Goal: Transaction & Acquisition: Purchase product/service

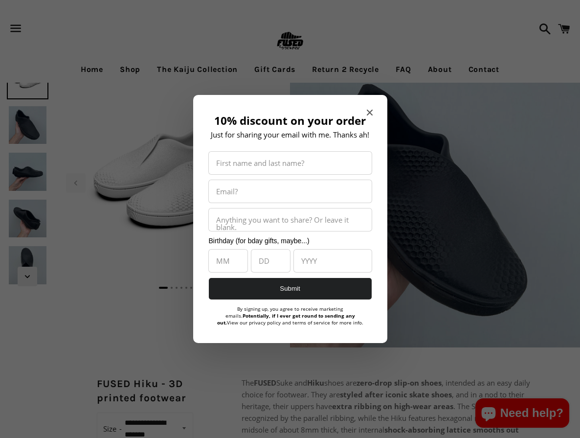
click at [26, 126] on div at bounding box center [290, 219] width 580 height 438
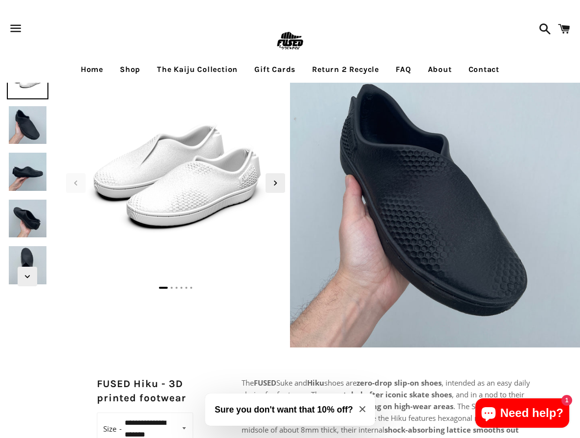
click at [43, 125] on img at bounding box center [28, 125] width 42 height 42
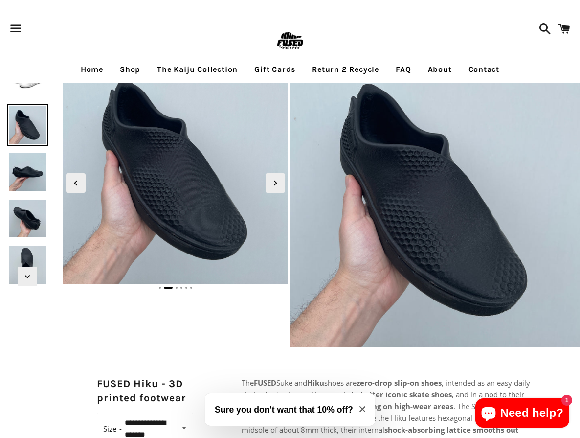
click at [27, 174] on img at bounding box center [28, 172] width 42 height 42
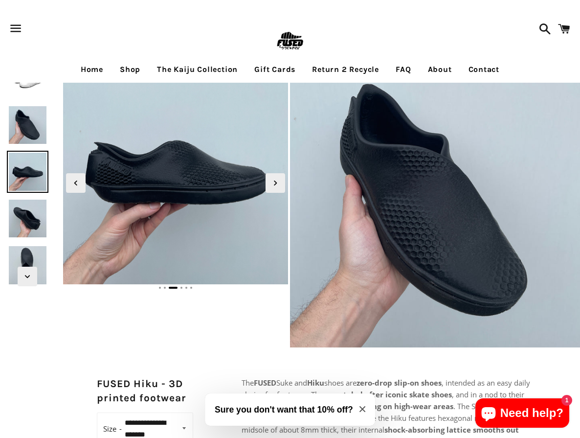
click at [30, 200] on img at bounding box center [28, 219] width 42 height 42
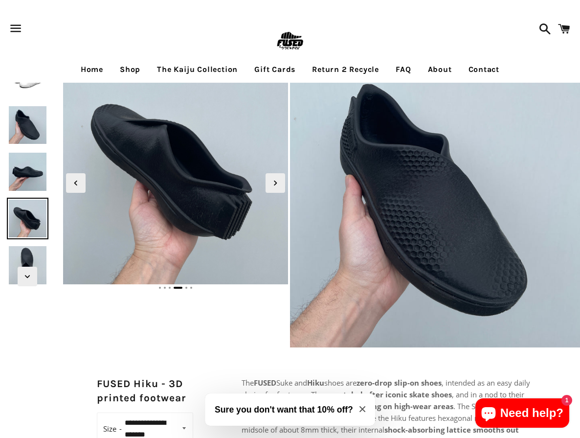
click at [32, 220] on img at bounding box center [28, 219] width 42 height 42
click at [36, 232] on img at bounding box center [28, 219] width 42 height 42
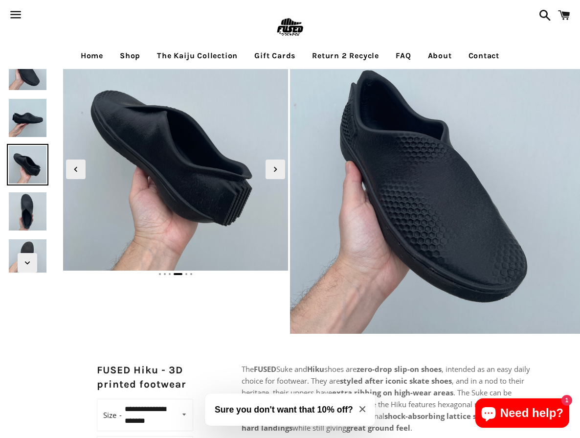
scroll to position [15, 0]
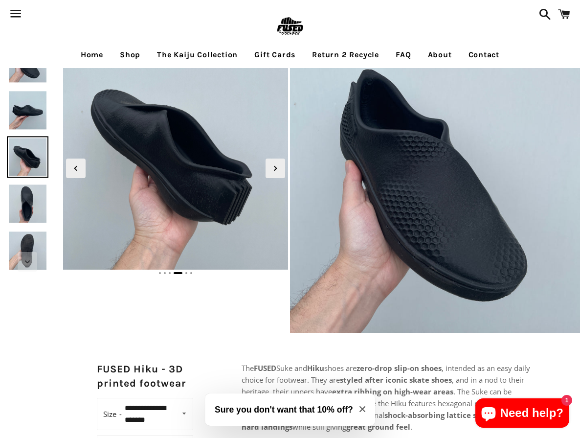
click at [41, 219] on img at bounding box center [28, 204] width 42 height 42
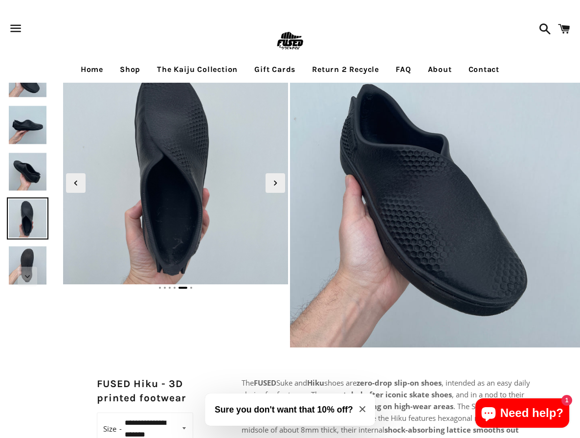
scroll to position [0, 0]
click at [26, 122] on img at bounding box center [28, 125] width 42 height 42
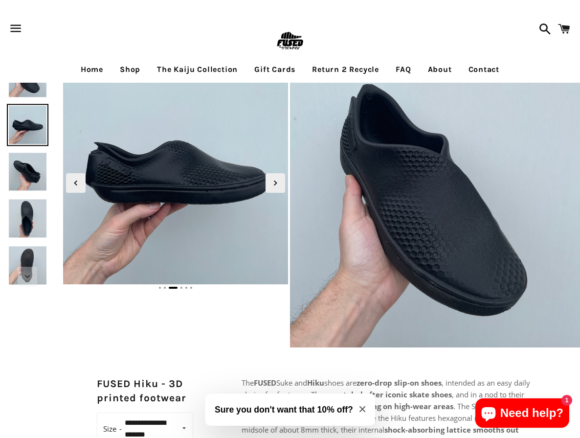
click at [23, 86] on img at bounding box center [28, 78] width 42 height 42
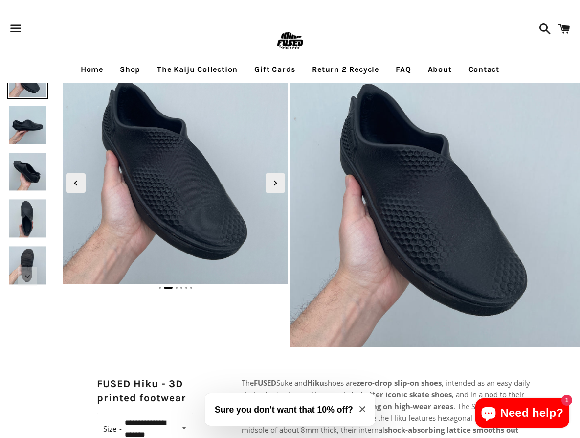
click at [31, 229] on img at bounding box center [28, 219] width 42 height 42
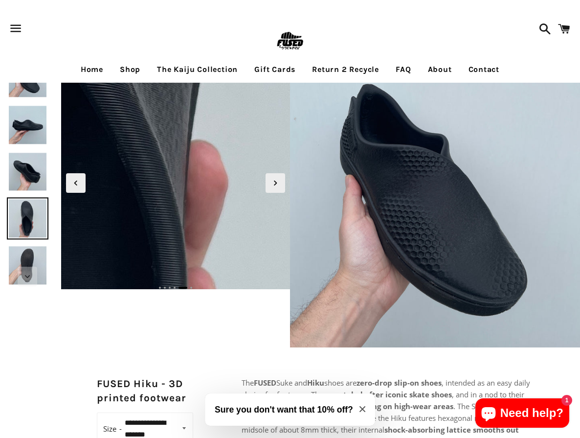
click at [206, 201] on img at bounding box center [27, 44] width 1332 height 1332
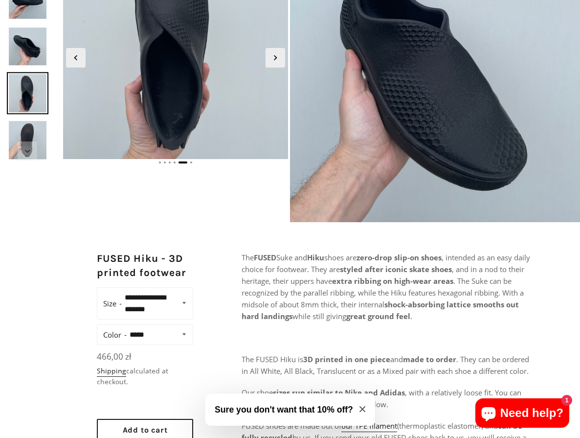
scroll to position [5, 0]
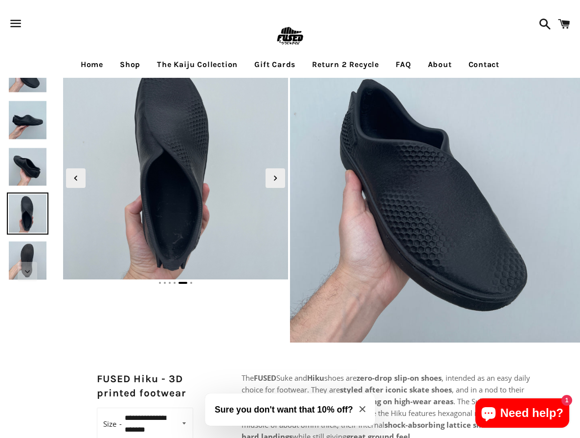
click at [505, 1] on div "Search Cart" at bounding box center [527, 23] width 95 height 57
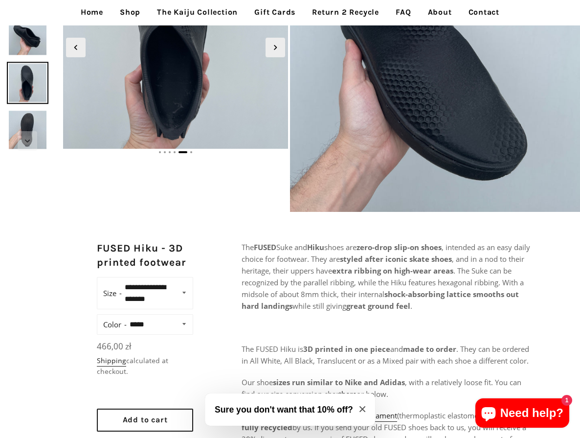
scroll to position [221, 0]
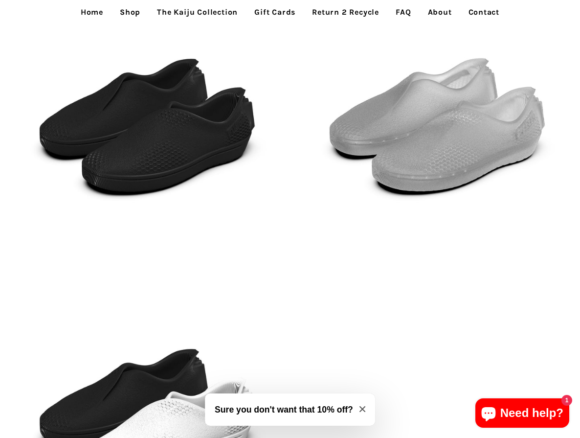
click at [412, 163] on img at bounding box center [435, 122] width 290 height 290
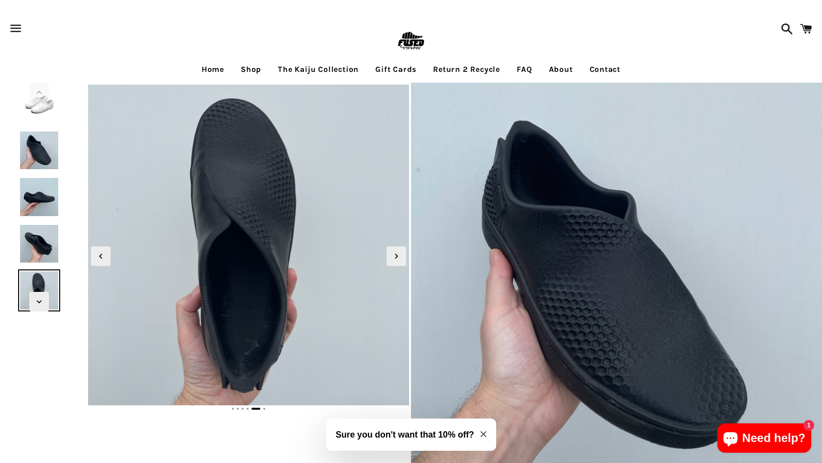
scroll to position [0, 0]
click at [45, 105] on img at bounding box center [39, 104] width 42 height 42
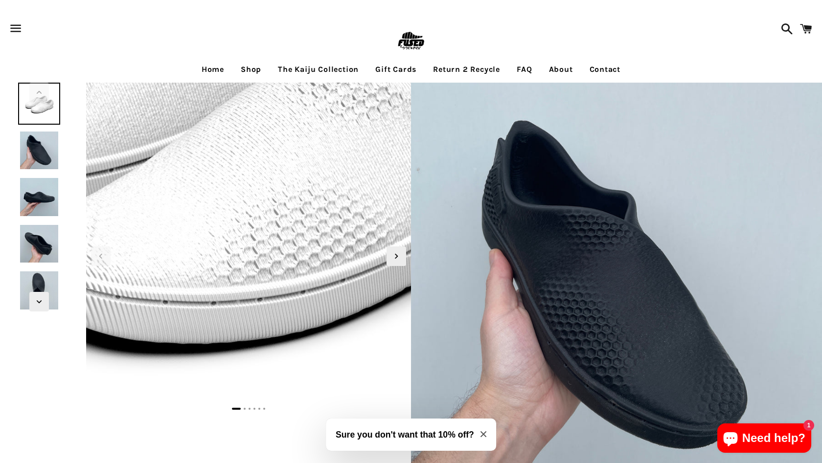
click at [252, 316] on img at bounding box center [243, 109] width 978 height 978
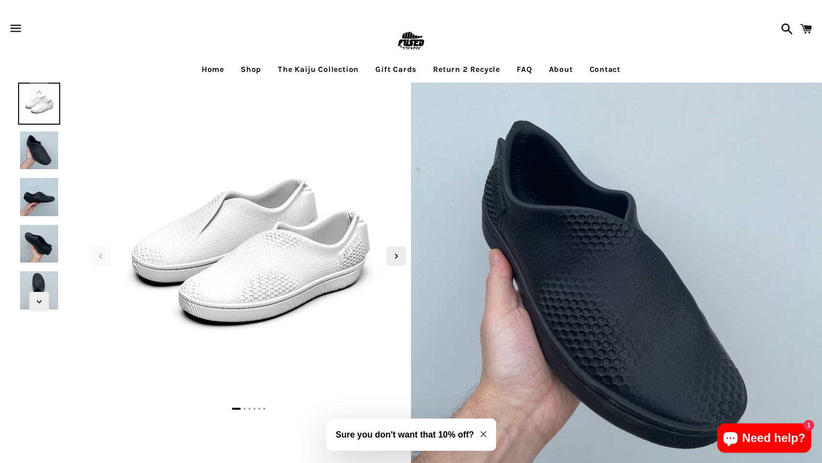
click at [43, 104] on img at bounding box center [39, 104] width 42 height 42
click at [39, 88] on icon "Previous slide" at bounding box center [39, 92] width 11 height 11
